Goal: Task Accomplishment & Management: Manage account settings

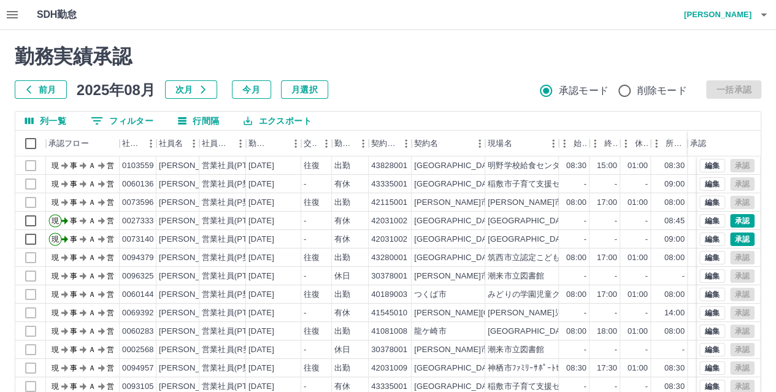
click at [11, 13] on icon "button" at bounding box center [12, 14] width 15 height 15
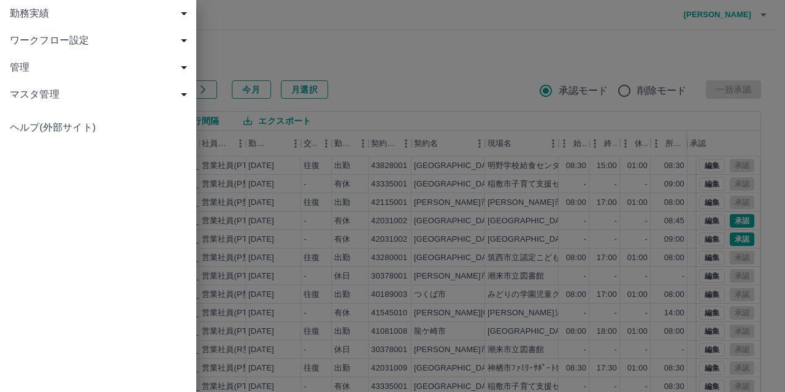
click at [61, 13] on span "勤務実績" at bounding box center [100, 13] width 181 height 15
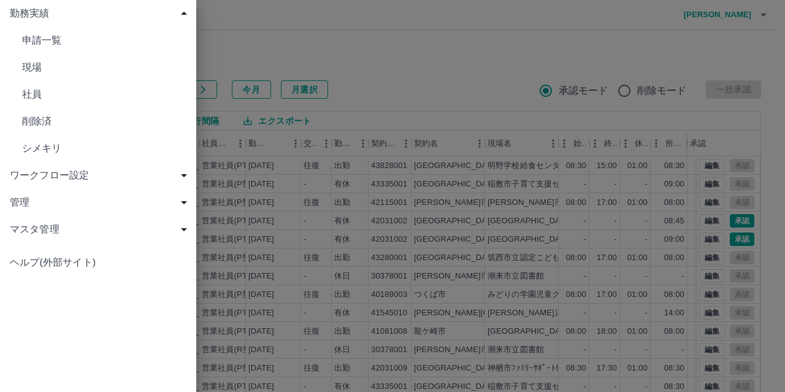
click at [58, 84] on link "社員" at bounding box center [98, 94] width 196 height 27
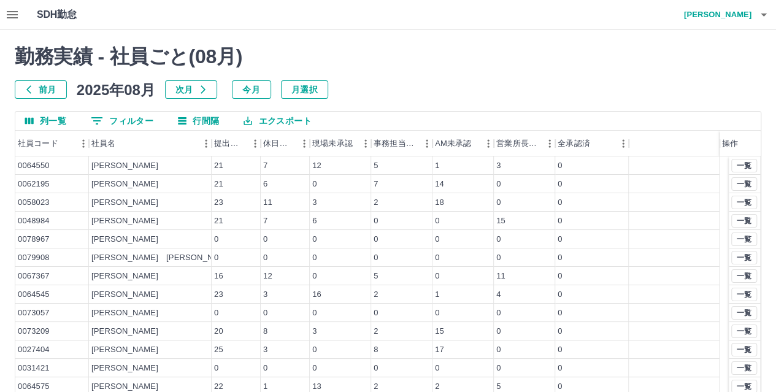
click at [116, 116] on button "0 フィルター" at bounding box center [122, 121] width 82 height 18
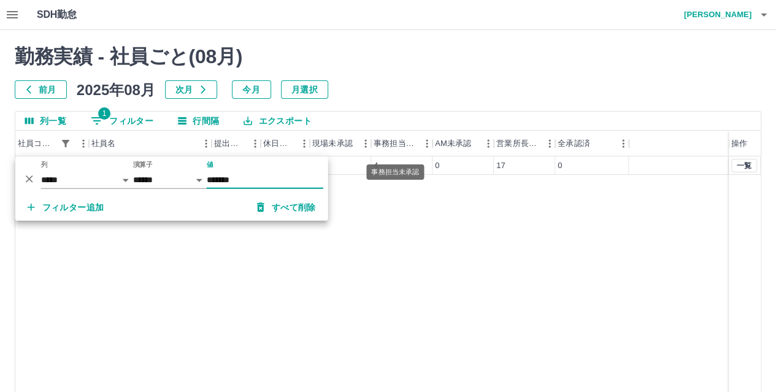
type input "*******"
click at [413, 164] on div "事務担当未承認" at bounding box center [395, 168] width 60 height 25
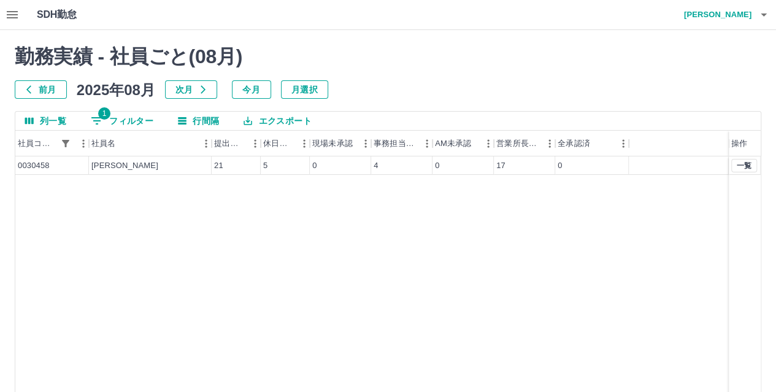
click at [705, 164] on div at bounding box center [678, 165] width 100 height 18
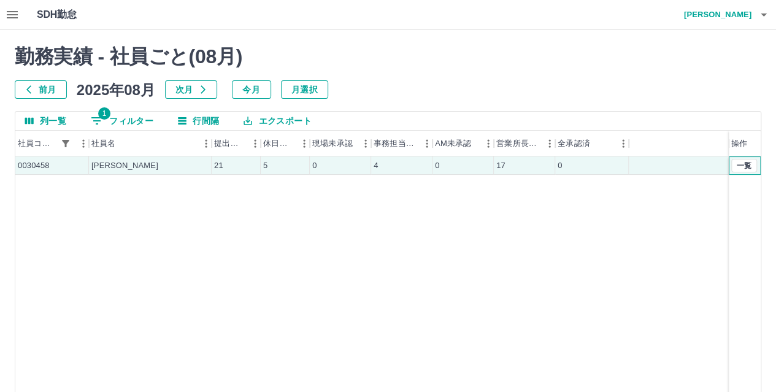
click at [757, 165] on div "一覧" at bounding box center [744, 165] width 32 height 18
click at [747, 166] on button "一覧" at bounding box center [744, 165] width 26 height 13
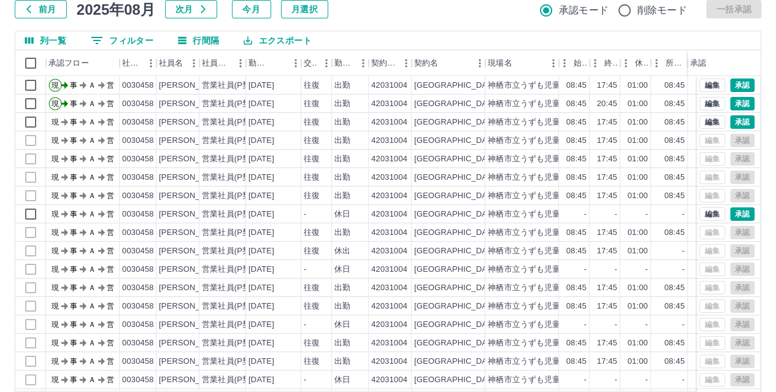
scroll to position [126, 0]
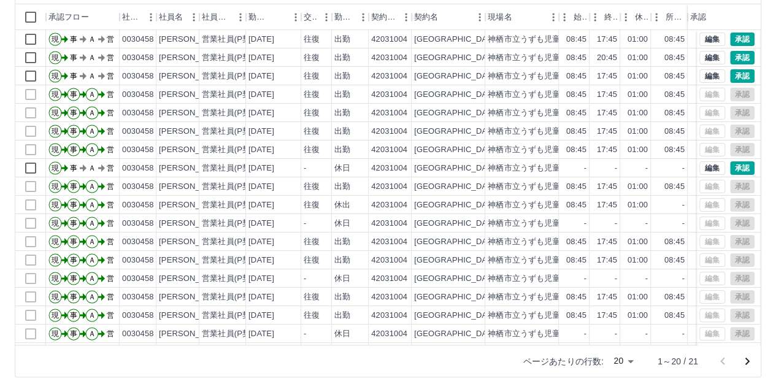
click at [632, 362] on body "SDH勤怠 田中　恵美 勤務実績承認 前月 2025年08月 次月 今月 月選択 承認モード 削除モード 一括承認 列一覧 0 フィルター 行間隔 エクスポー…" at bounding box center [388, 133] width 776 height 518
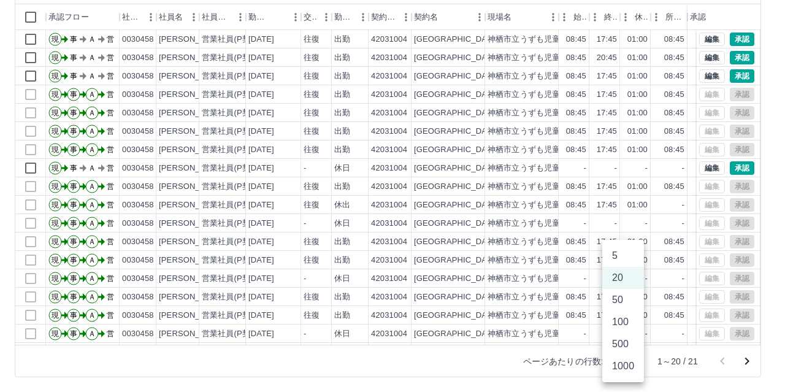
click at [620, 326] on li "100" at bounding box center [623, 322] width 42 height 22
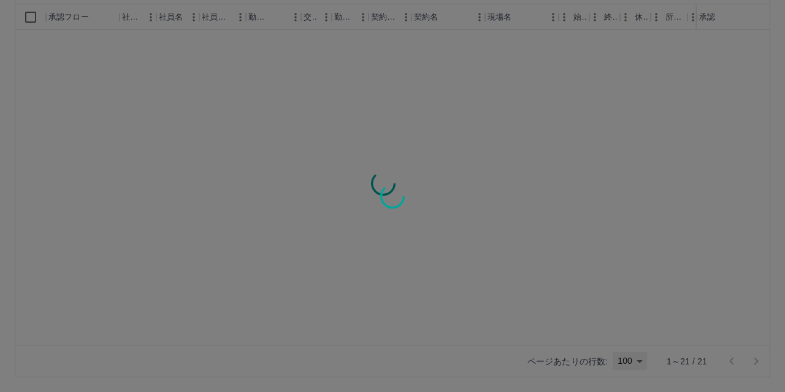
type input "***"
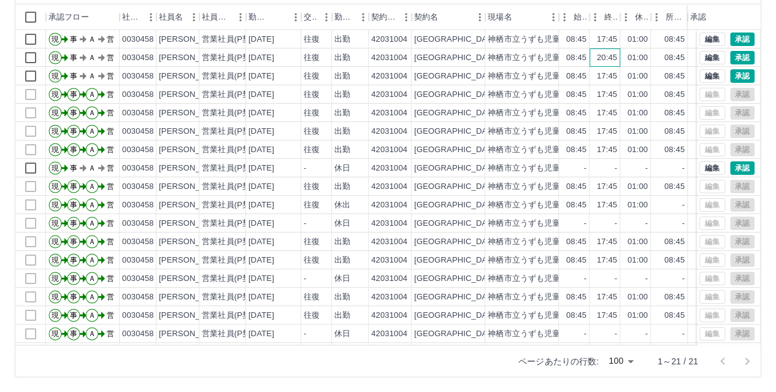
click at [605, 63] on div "20:45" at bounding box center [604, 57] width 31 height 18
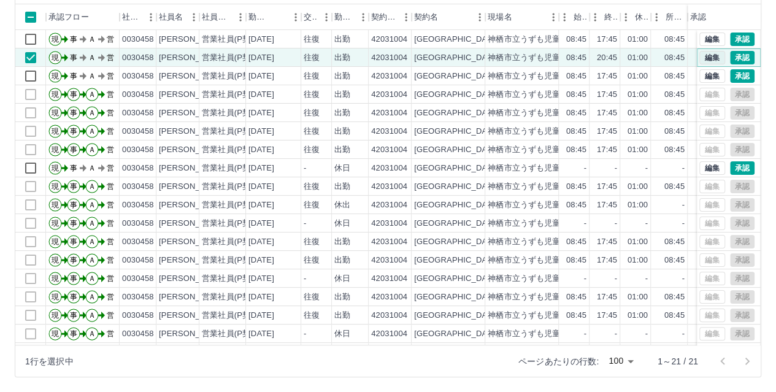
click at [705, 56] on button "編集" at bounding box center [712, 57] width 26 height 13
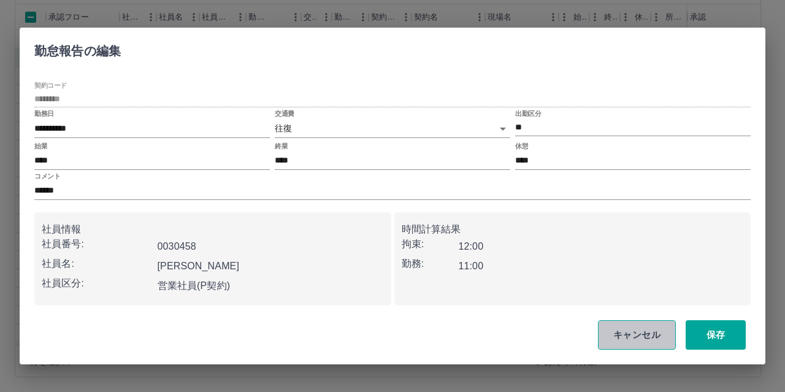
click at [640, 338] on button "キャンセル" at bounding box center [637, 334] width 78 height 29
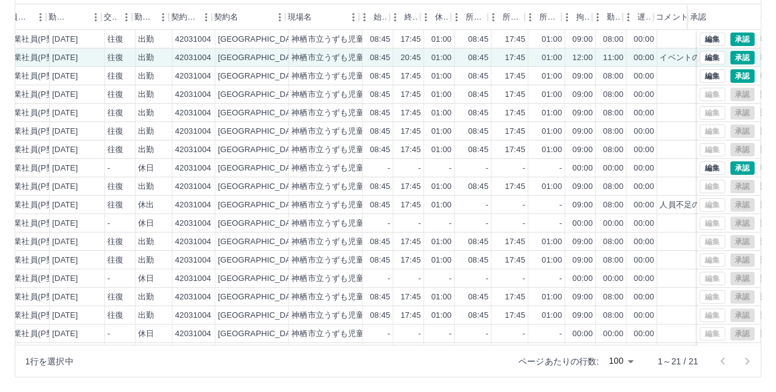
scroll to position [0, 221]
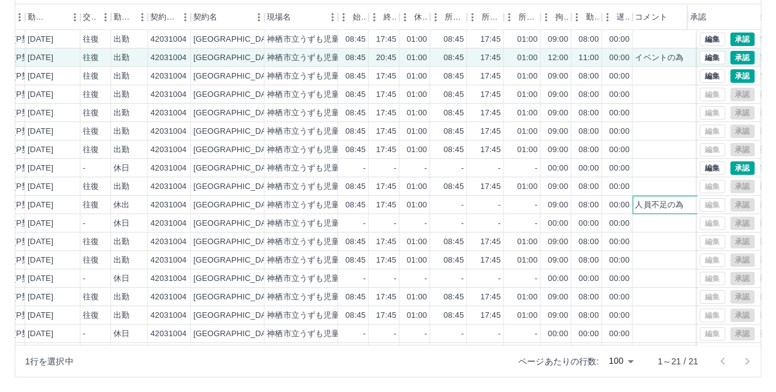
click at [659, 205] on div "人員不足の為" at bounding box center [659, 205] width 48 height 12
click at [671, 205] on div "人員不足の為" at bounding box center [659, 205] width 48 height 12
click at [668, 205] on div "人員不足の為" at bounding box center [659, 205] width 48 height 12
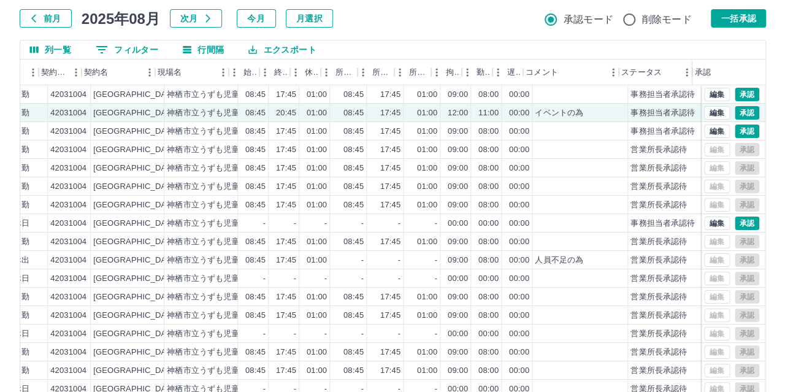
scroll to position [0, 0]
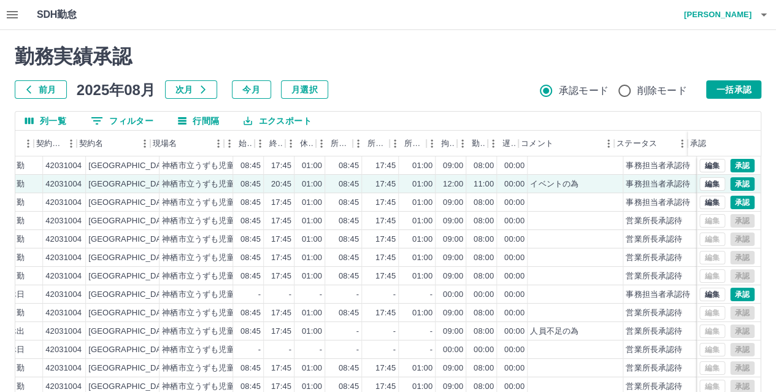
click at [732, 18] on h4 "田中　恵美" at bounding box center [715, 14] width 74 height 29
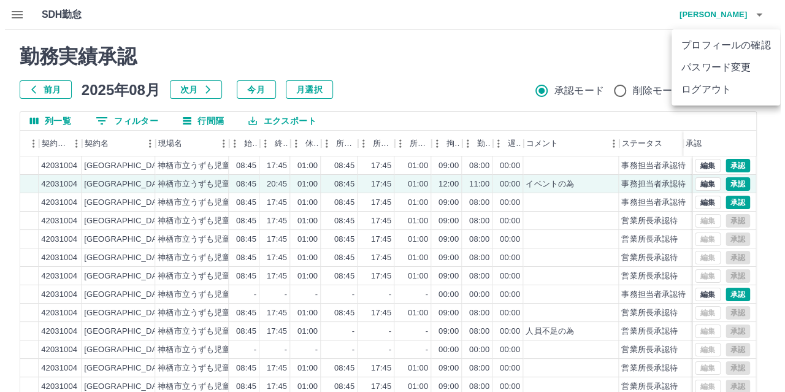
scroll to position [0, 334]
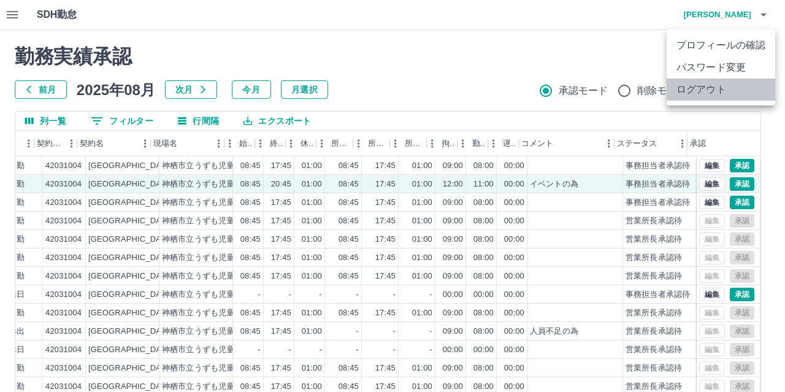
click at [713, 90] on li "ログアウト" at bounding box center [720, 89] width 109 height 22
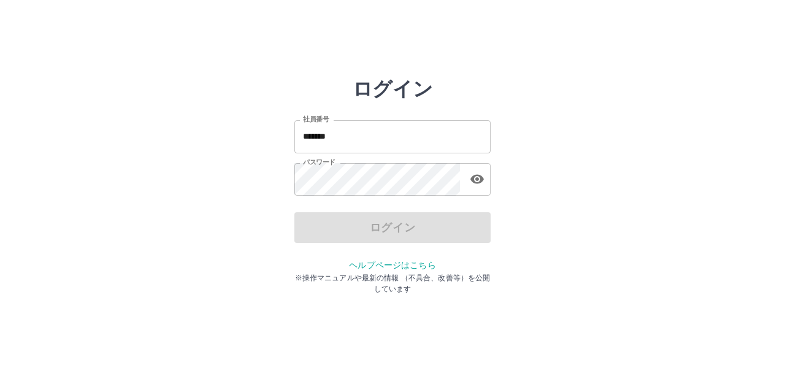
click at [358, 140] on input "*******" at bounding box center [392, 136] width 196 height 32
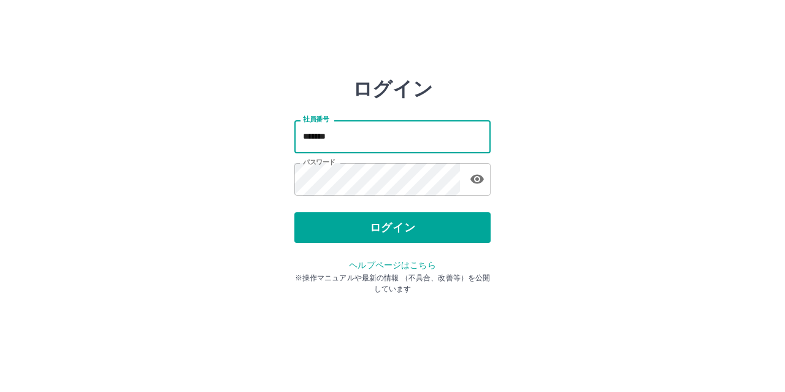
type input "*******"
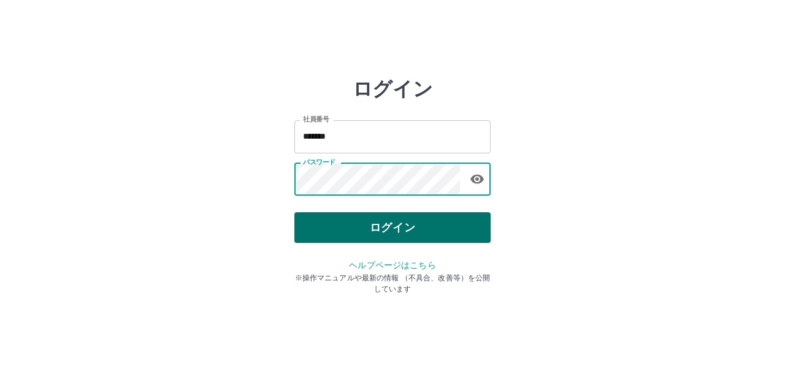
click at [332, 227] on button "ログイン" at bounding box center [392, 227] width 196 height 31
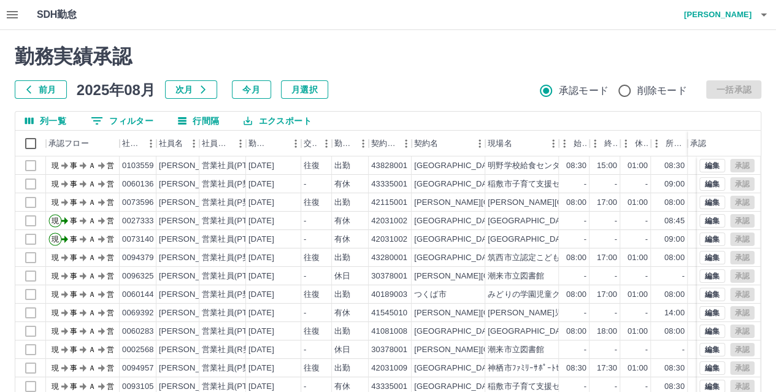
click at [15, 15] on icon "button" at bounding box center [12, 14] width 11 height 7
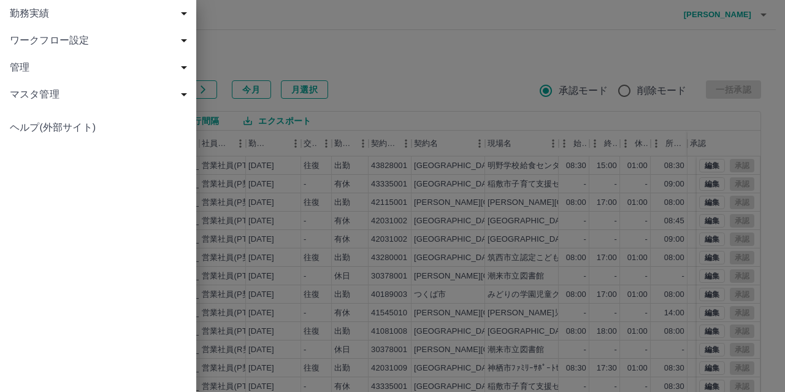
click at [59, 15] on span "勤務実績" at bounding box center [100, 13] width 181 height 15
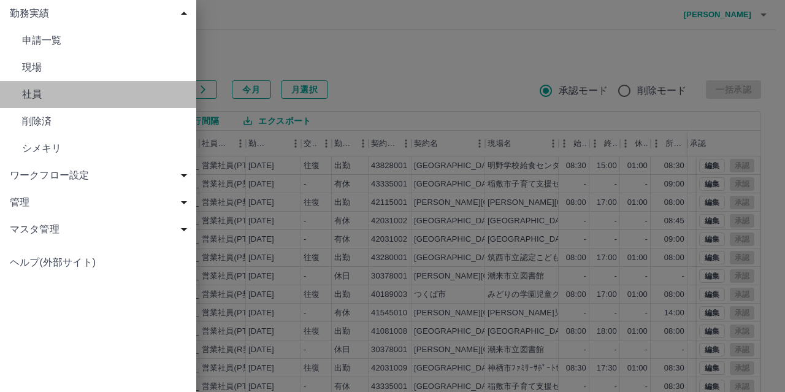
click at [54, 91] on span "社員" at bounding box center [104, 94] width 164 height 15
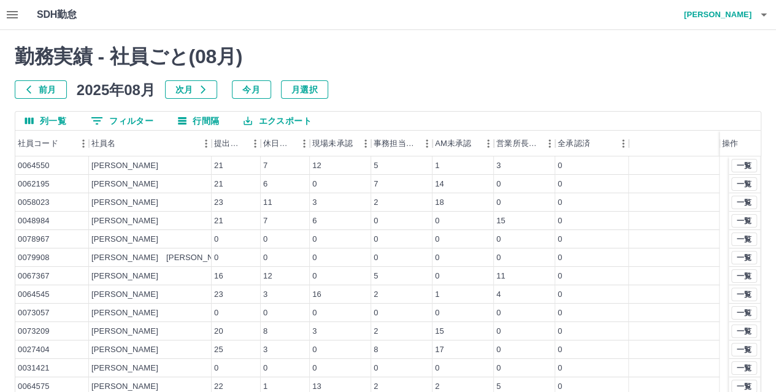
click at [131, 121] on button "0 フィルター" at bounding box center [122, 121] width 82 height 18
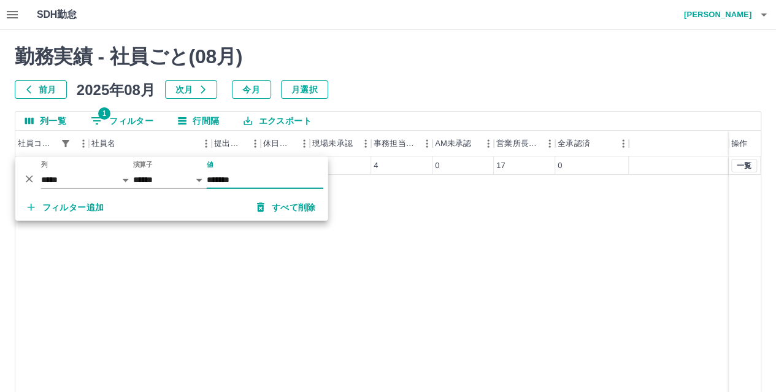
type input "*******"
click at [483, 170] on div "0" at bounding box center [462, 165] width 61 height 18
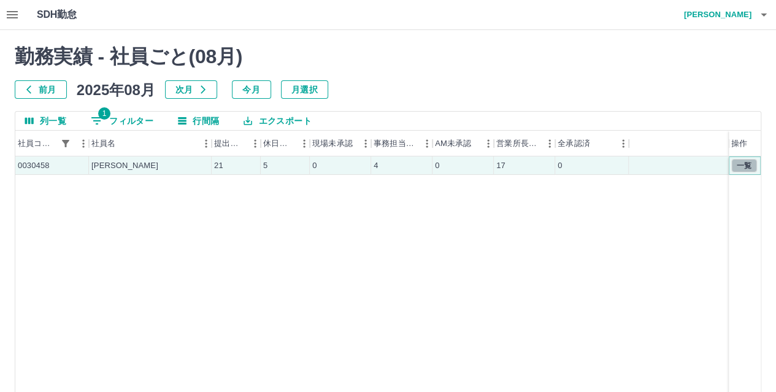
click at [744, 164] on button "一覧" at bounding box center [744, 165] width 26 height 13
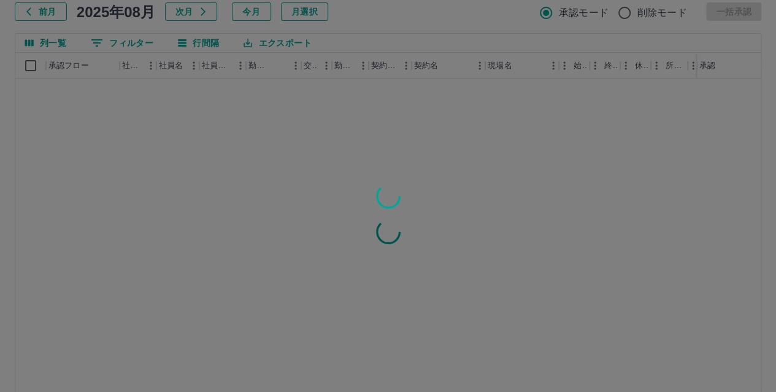
scroll to position [126, 0]
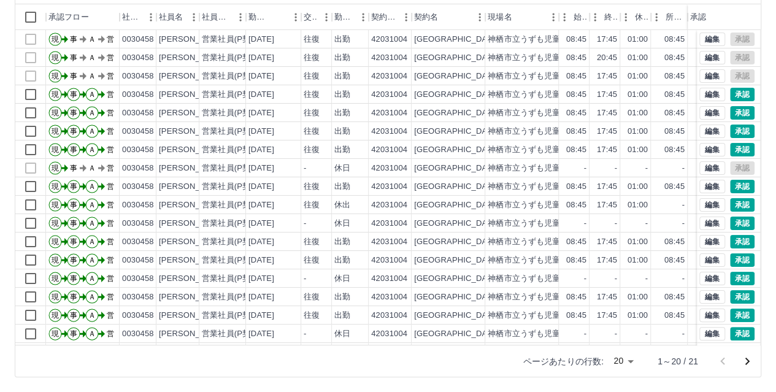
click at [630, 361] on body "SDH勤怠 [PERSON_NAME] 勤務実績承認 前月 [DATE] 次月 今月 月選択 承認モード 削除モード 一括承認 列一覧 0 フィルター 行間隔…" at bounding box center [388, 133] width 776 height 518
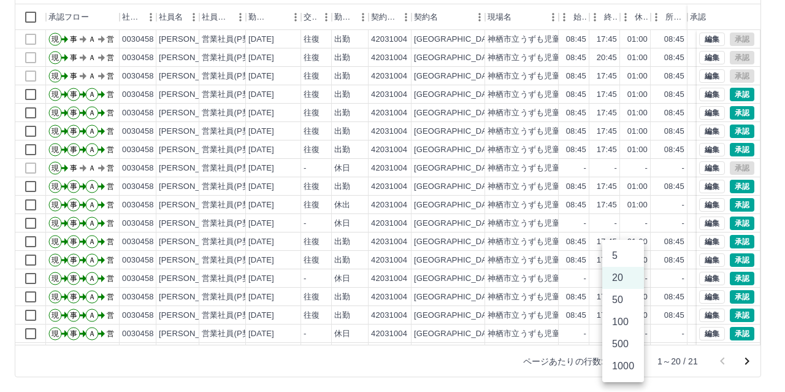
click at [616, 338] on li "500" at bounding box center [623, 344] width 42 height 22
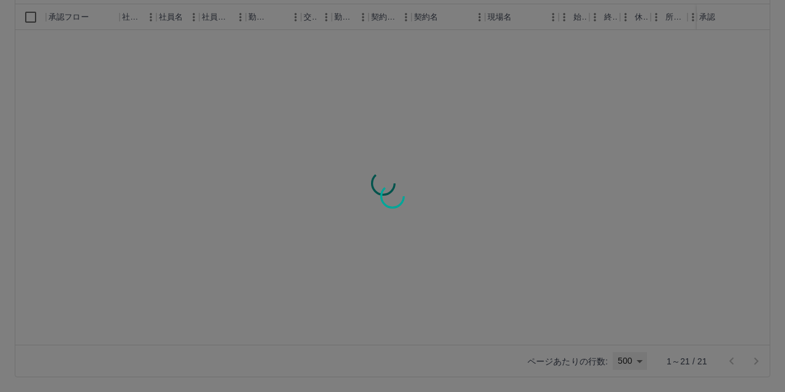
type input "***"
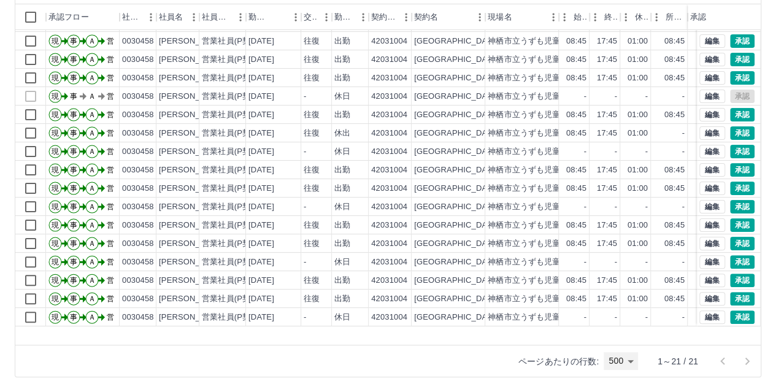
scroll to position [80, 0]
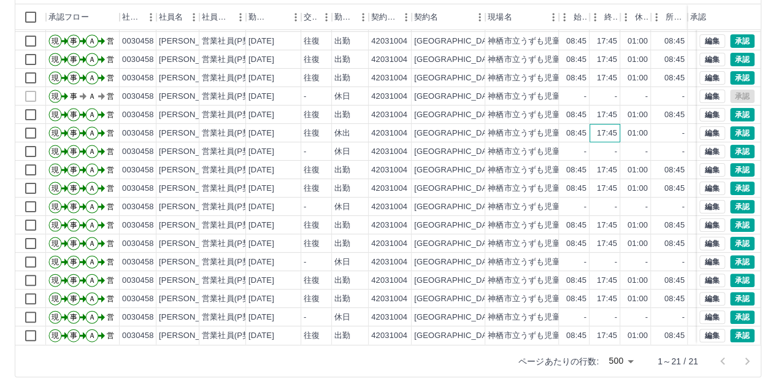
click at [597, 128] on div "17:45" at bounding box center [607, 134] width 20 height 12
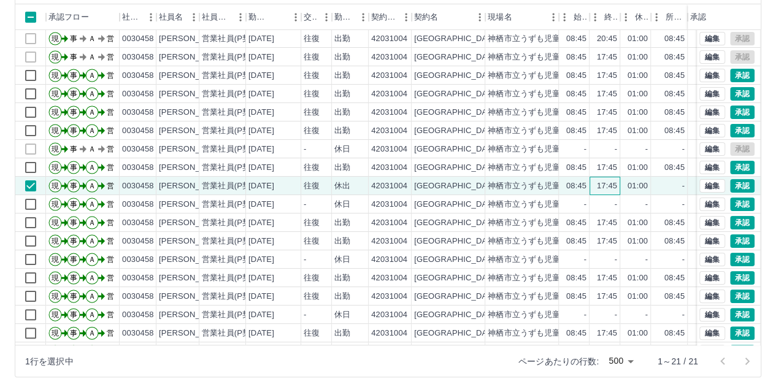
scroll to position [0, 0]
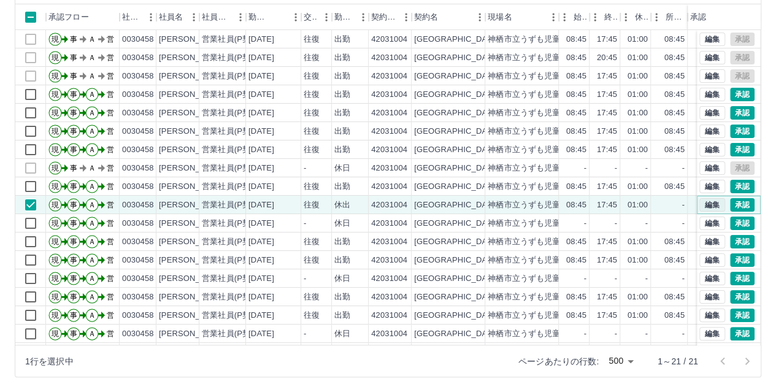
click at [699, 202] on button "編集" at bounding box center [712, 204] width 26 height 13
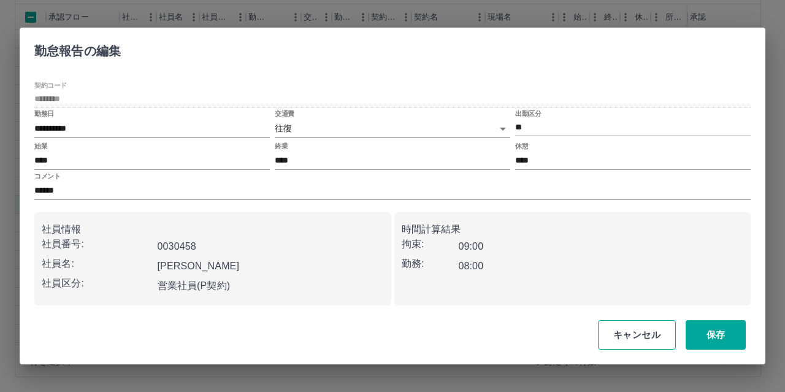
click at [641, 330] on button "キャンセル" at bounding box center [637, 334] width 78 height 29
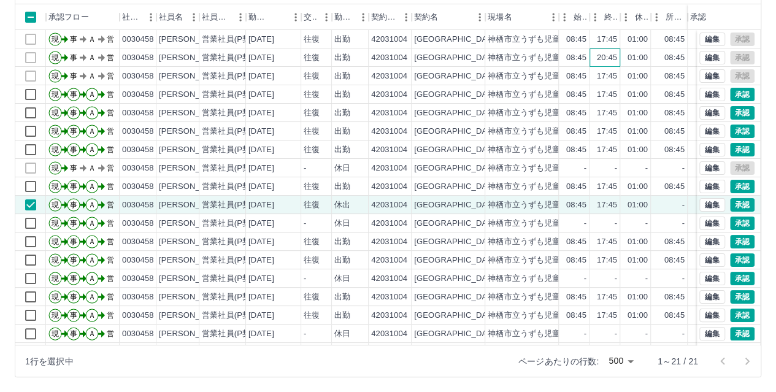
click at [605, 59] on div "20:45" at bounding box center [607, 58] width 20 height 12
click at [703, 56] on button "編集" at bounding box center [712, 57] width 26 height 13
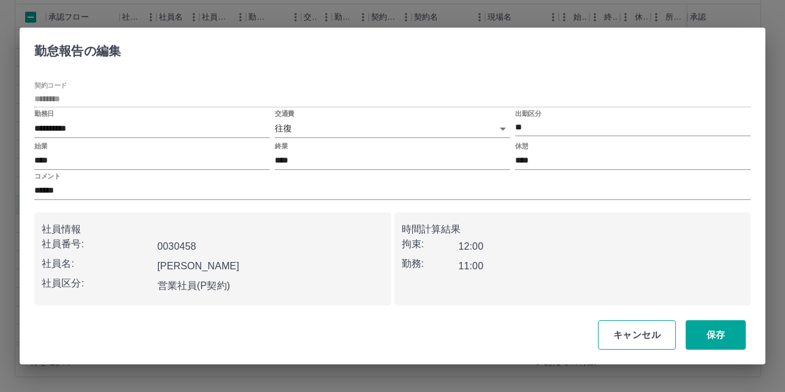
click at [639, 338] on button "キャンセル" at bounding box center [637, 334] width 78 height 29
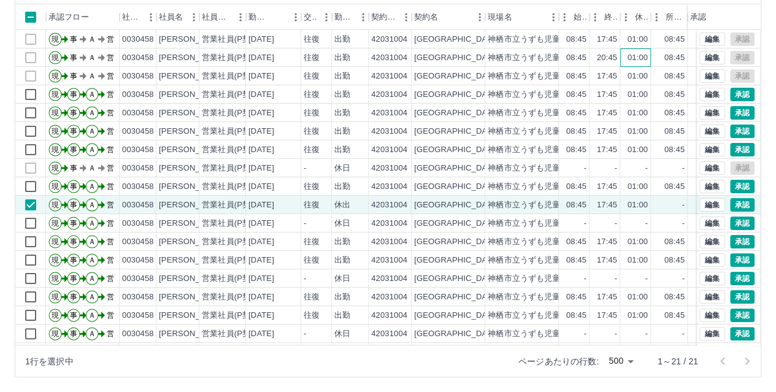
click at [635, 56] on div "01:00" at bounding box center [637, 58] width 20 height 12
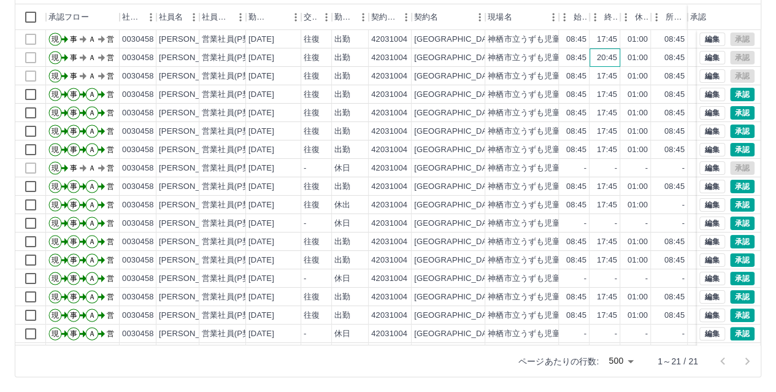
click at [613, 59] on div "20:45" at bounding box center [607, 58] width 20 height 12
click at [706, 55] on button "編集" at bounding box center [712, 57] width 26 height 13
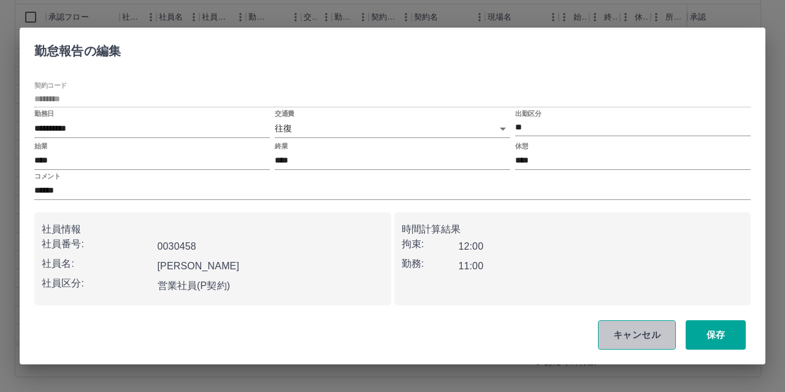
click at [635, 333] on button "キャンセル" at bounding box center [637, 334] width 78 height 29
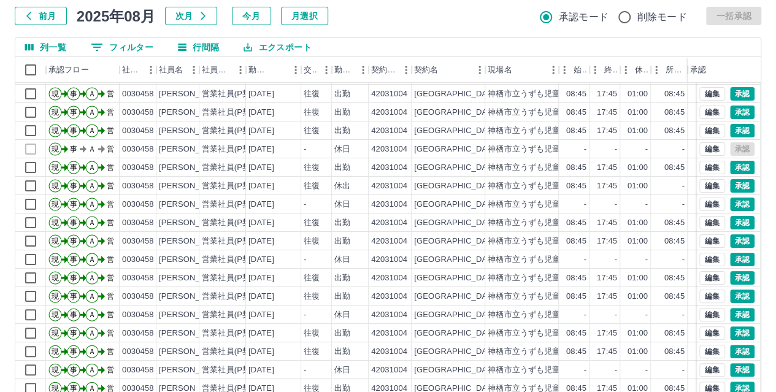
scroll to position [126, 0]
